Goal: Complete application form

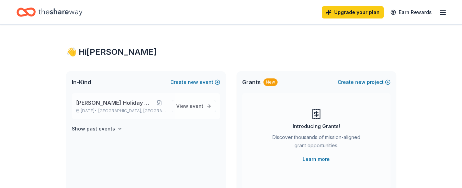
click at [128, 101] on span "[PERSON_NAME] Holiday Gala" at bounding box center [114, 103] width 77 height 8
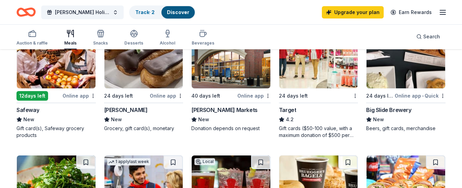
scroll to position [322, 0]
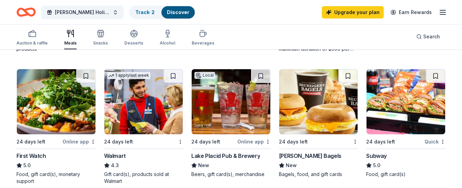
click at [380, 156] on div "Subway" at bounding box center [376, 156] width 21 height 8
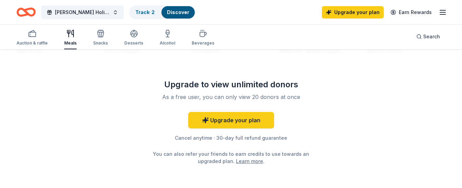
scroll to position [708, 0]
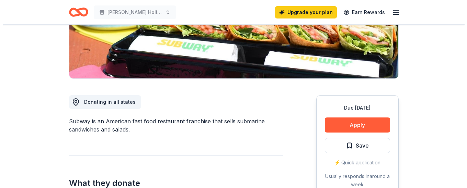
scroll to position [136, 0]
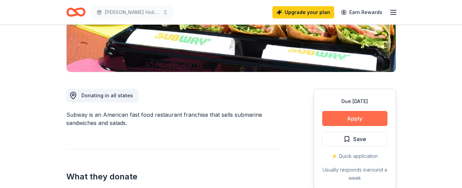
click at [356, 121] on button "Apply" at bounding box center [354, 118] width 65 height 15
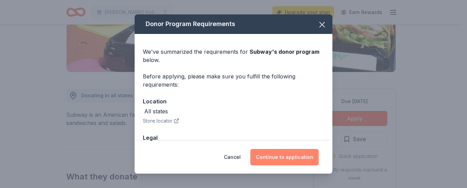
click at [292, 160] on button "Continue to application" at bounding box center [284, 157] width 68 height 16
